Goal: Find contact information: Find contact information

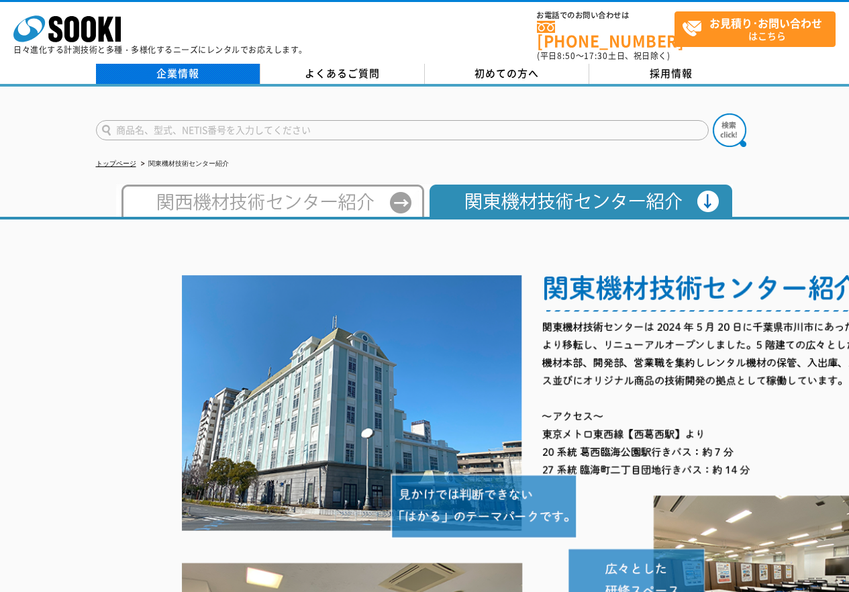
click at [205, 73] on link "企業情報" at bounding box center [178, 74] width 164 height 20
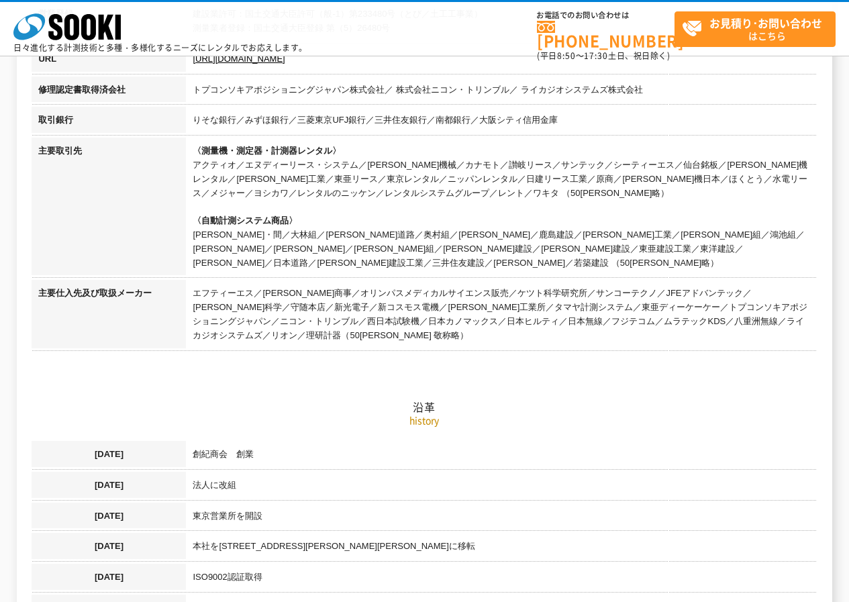
scroll to position [67, 0]
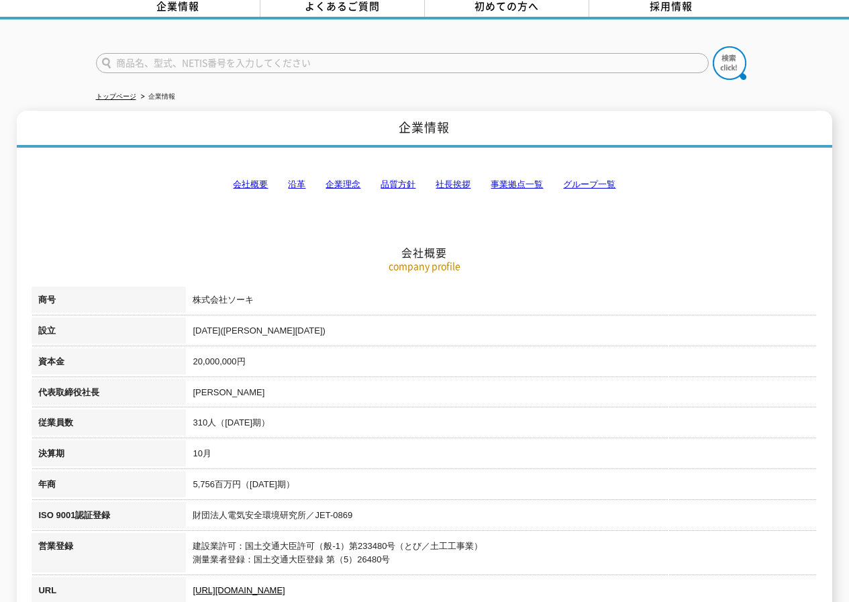
click at [516, 179] on link "事業拠点一覧" at bounding box center [516, 184] width 52 height 10
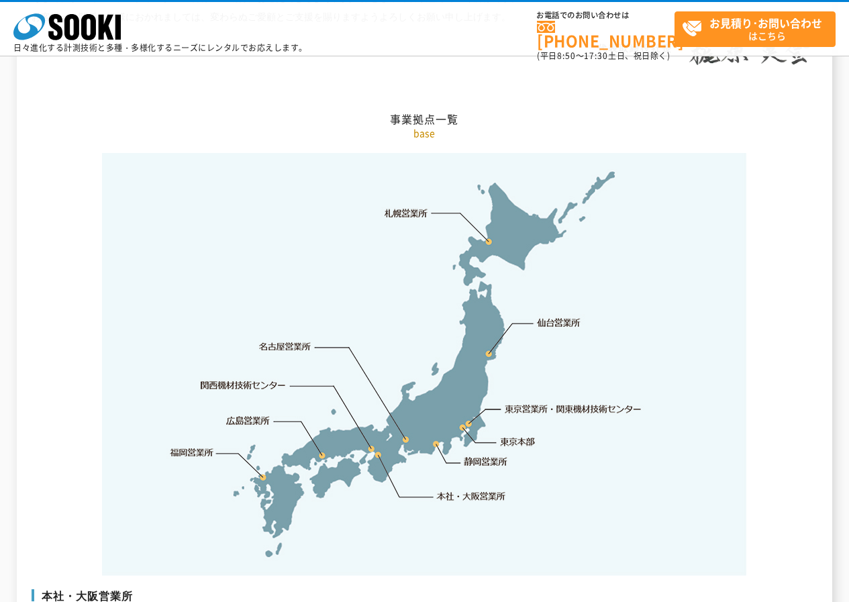
scroll to position [2694, 0]
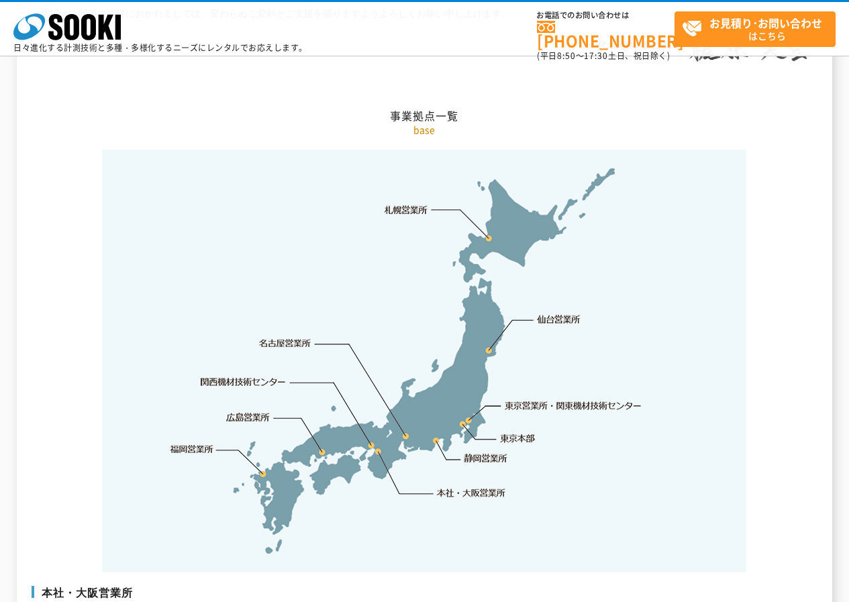
click at [576, 398] on link "東京営業所・関東機材技術センター" at bounding box center [574, 404] width 138 height 13
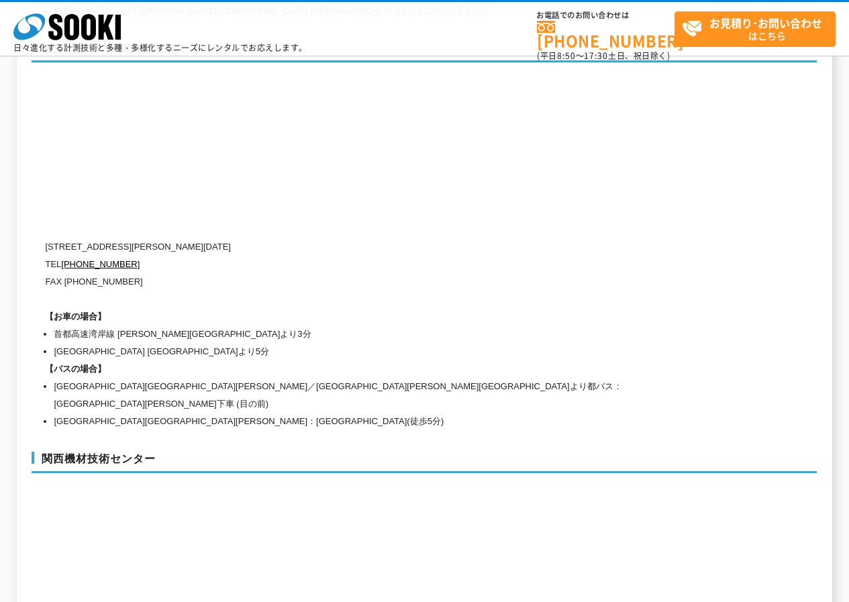
scroll to position [5533, 0]
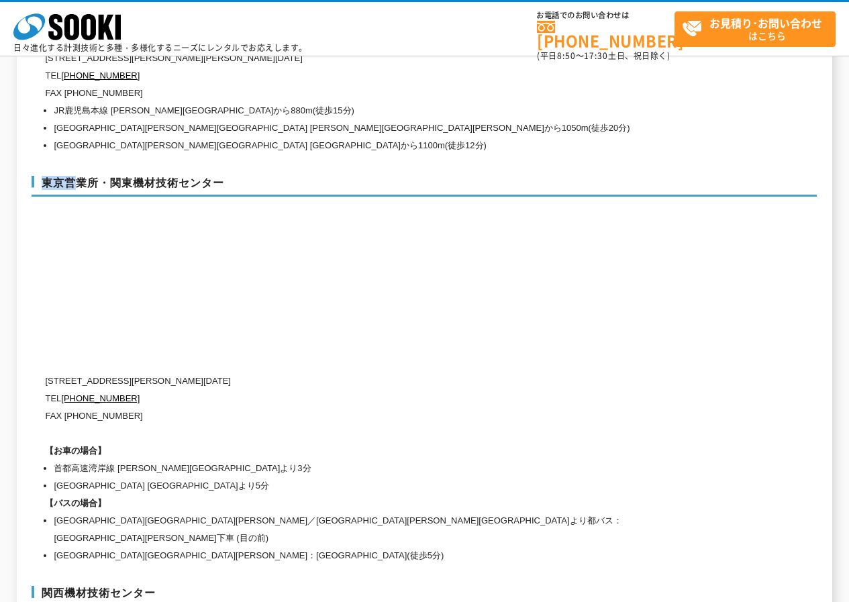
drag, startPoint x: 54, startPoint y: 148, endPoint x: 80, endPoint y: 148, distance: 26.8
click at [78, 176] on h3 "東京営業所・関東機材技術センター" at bounding box center [424, 186] width 785 height 21
click at [131, 372] on p "〒134-0086 東京都江戸川区臨海町2-3-18" at bounding box center [367, 380] width 644 height 17
drag, startPoint x: 40, startPoint y: 148, endPoint x: 88, endPoint y: 160, distance: 49.1
click at [88, 176] on h3 "東京営業所・関東機材技術センター" at bounding box center [424, 186] width 785 height 21
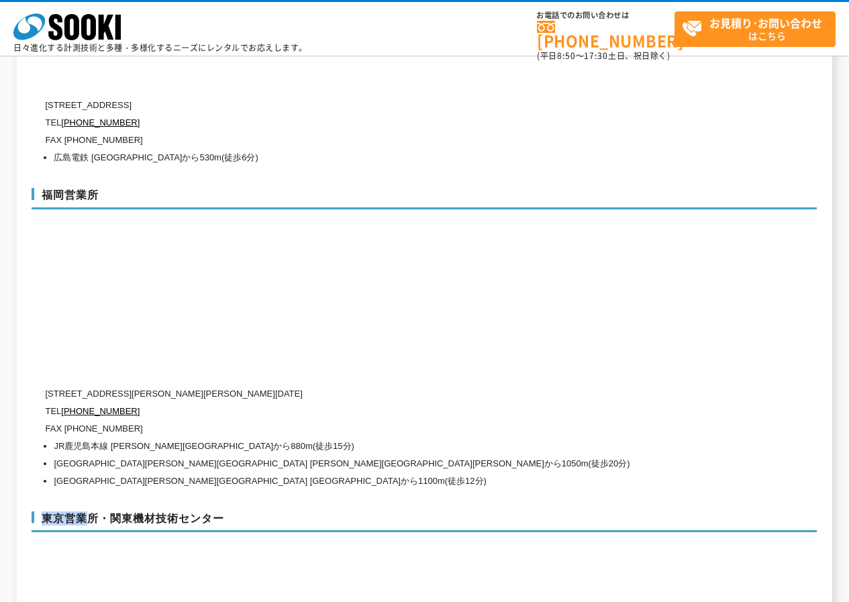
scroll to position [5466, 0]
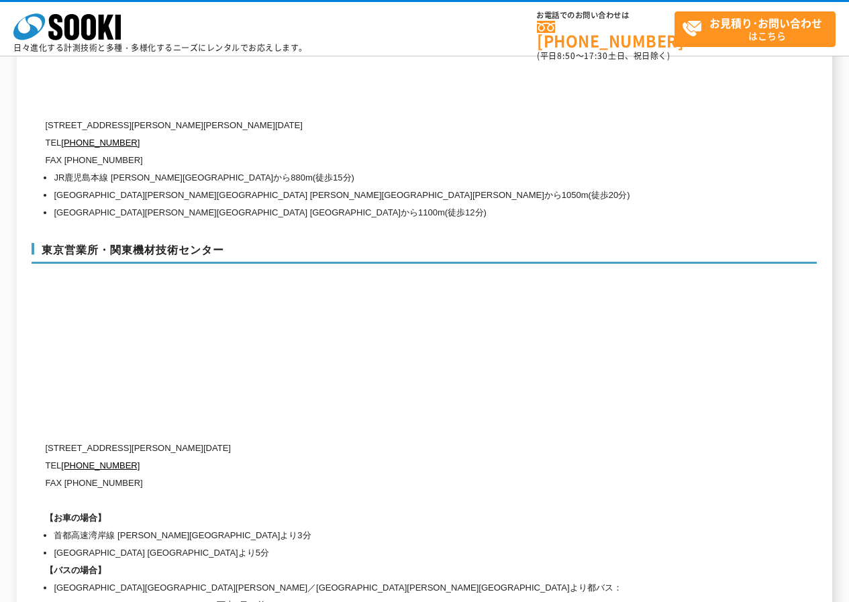
click at [312, 341] on div "東京営業所・関東機材技術センター 〒134-0086 東京都江戸川区臨海町2-3-18 TEL 0120-856-991 FAX (03)5117-3521 …" at bounding box center [424, 434] width 785 height 411
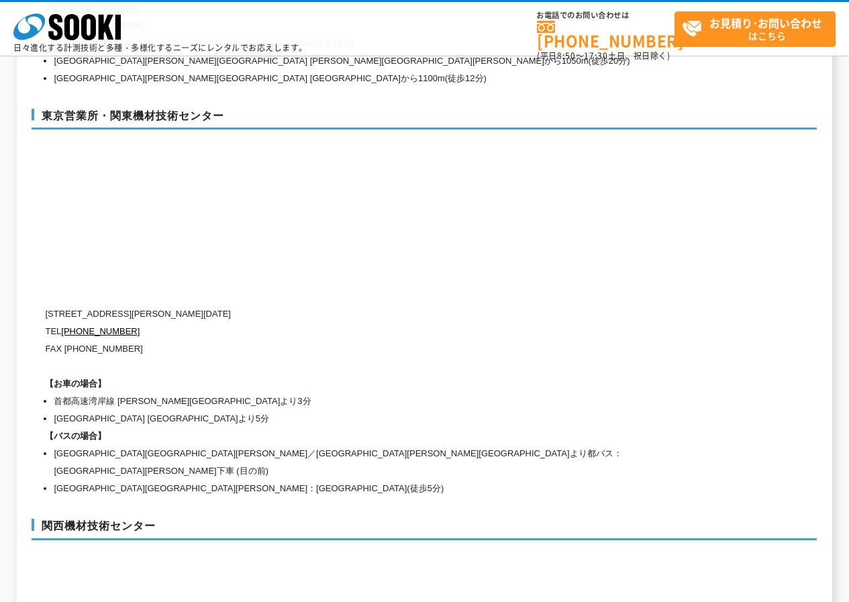
scroll to position [5533, 0]
